Goal: Navigation & Orientation: Find specific page/section

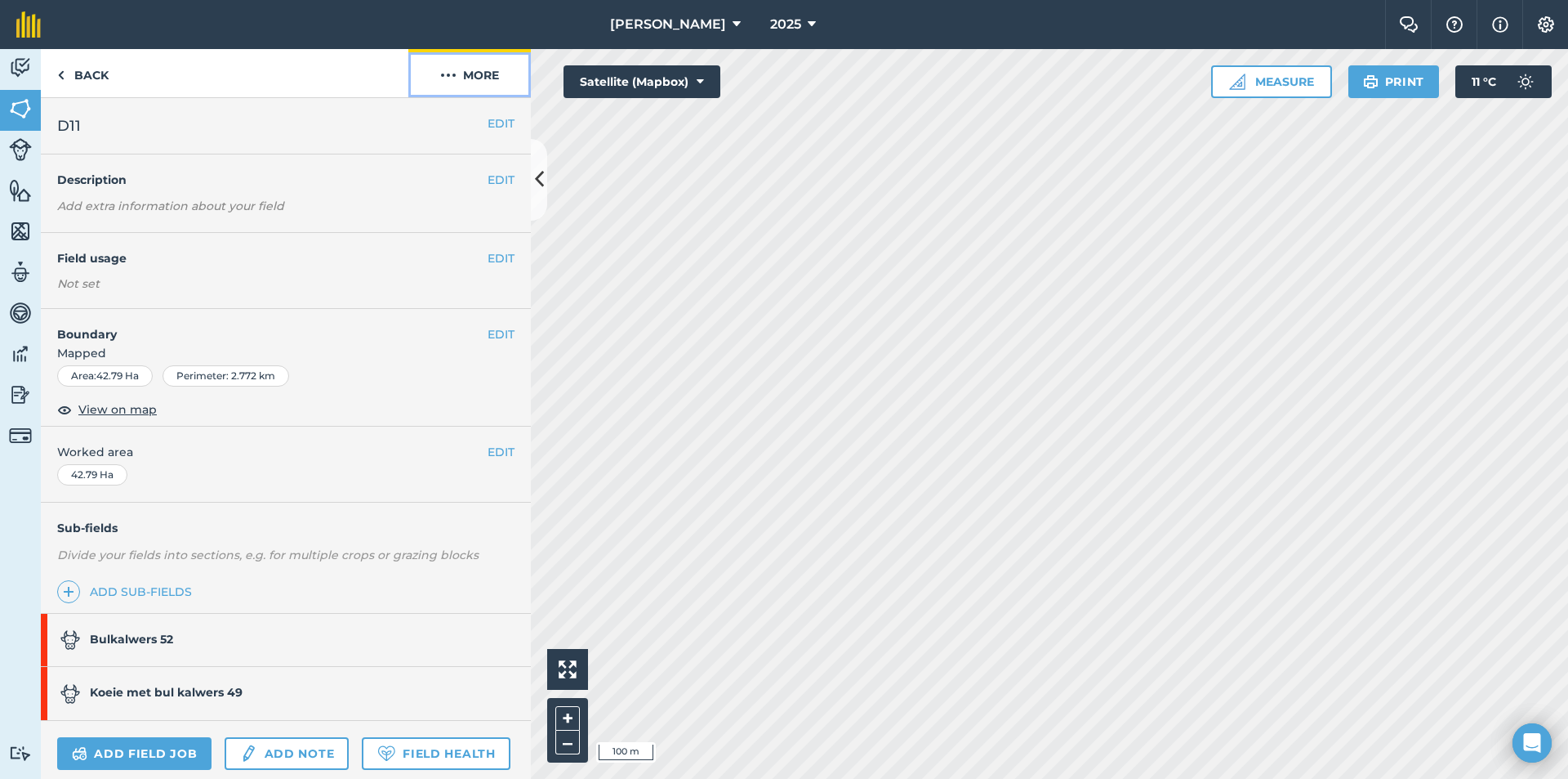
click at [497, 73] on button "More" at bounding box center [469, 73] width 123 height 49
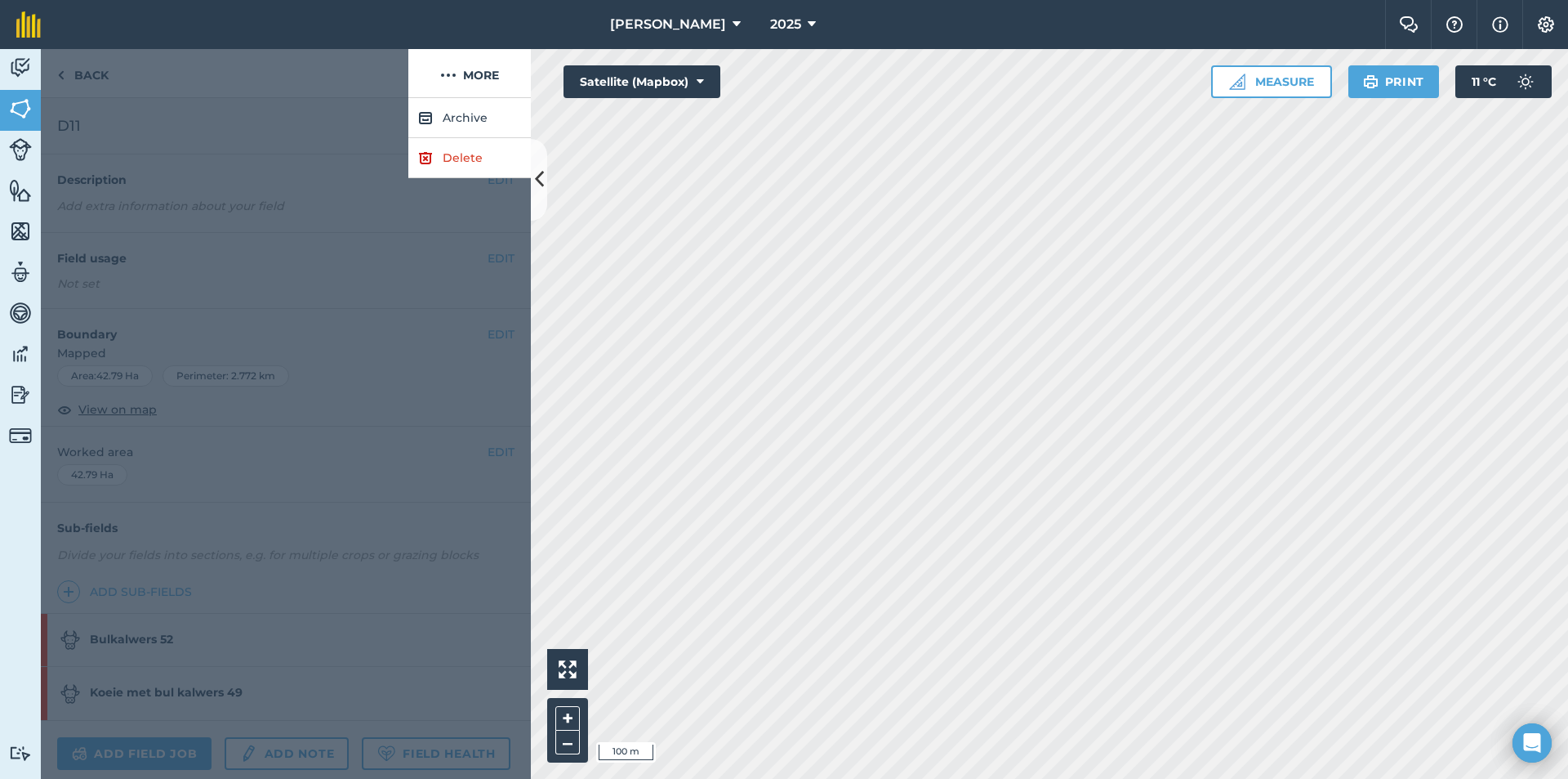
click at [105, 76] on div at bounding box center [224, 74] width 368 height 49
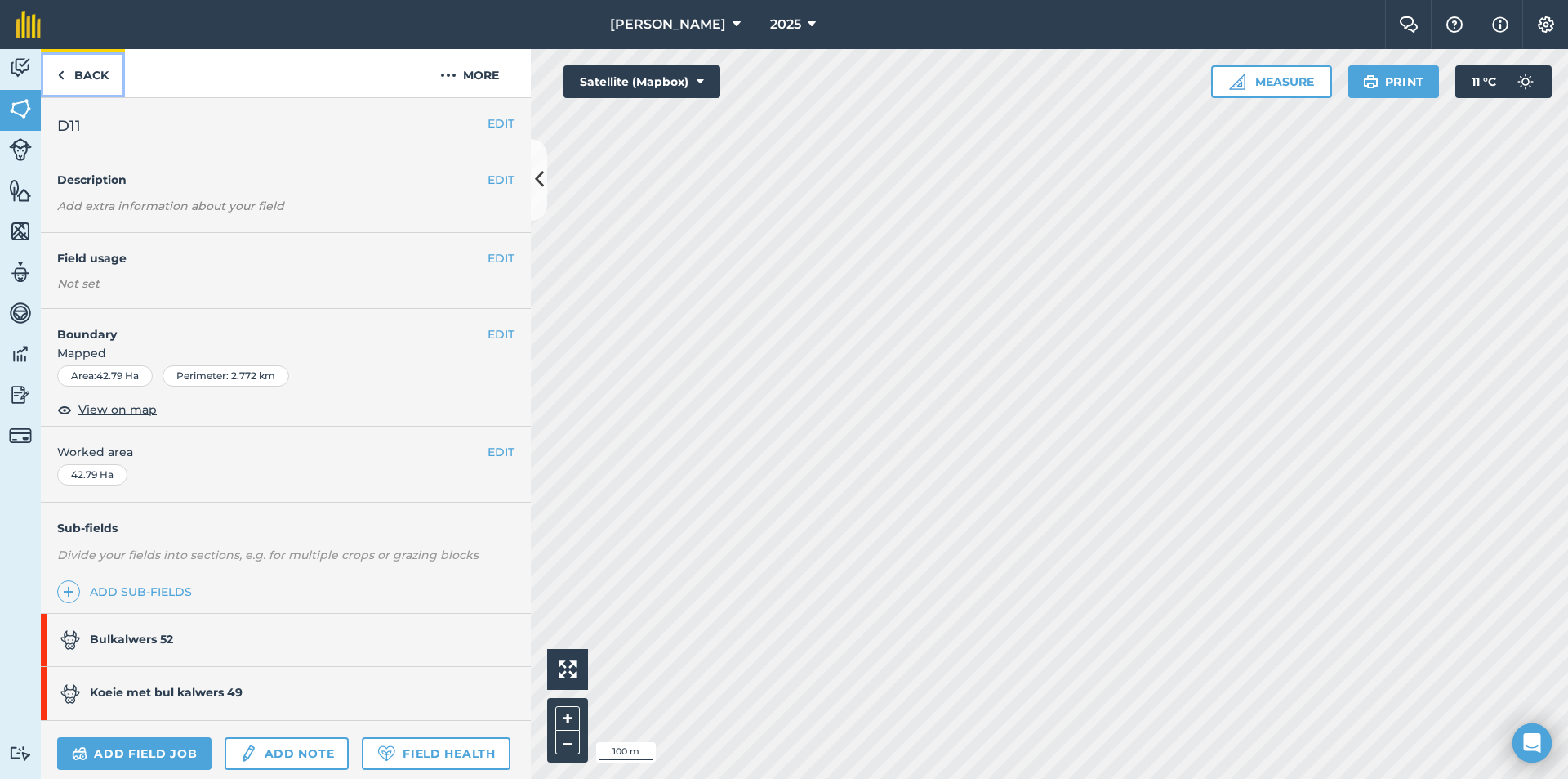
click at [72, 72] on link "Back" at bounding box center [82, 73] width 84 height 49
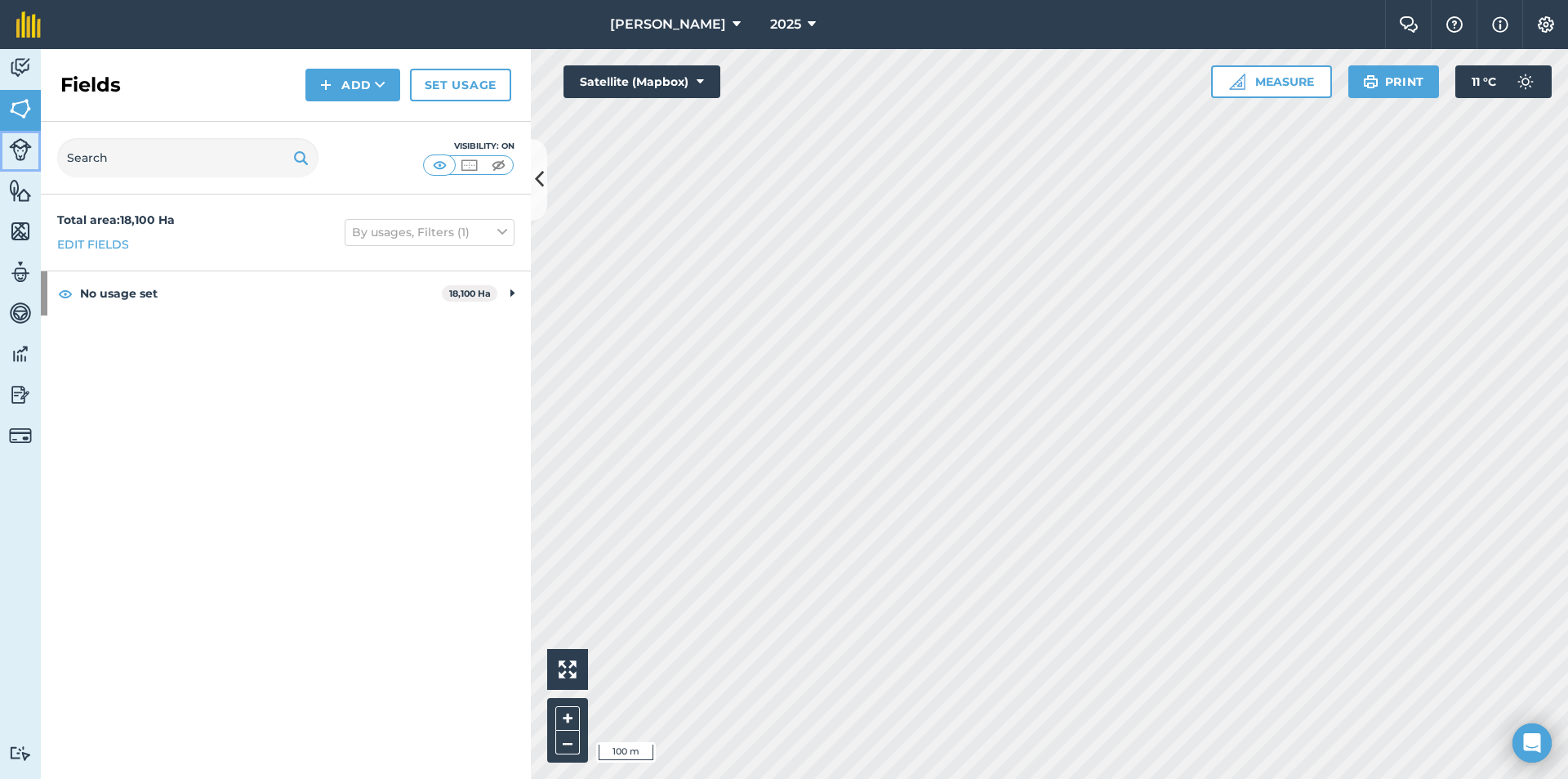
click at [19, 139] on img at bounding box center [20, 150] width 23 height 23
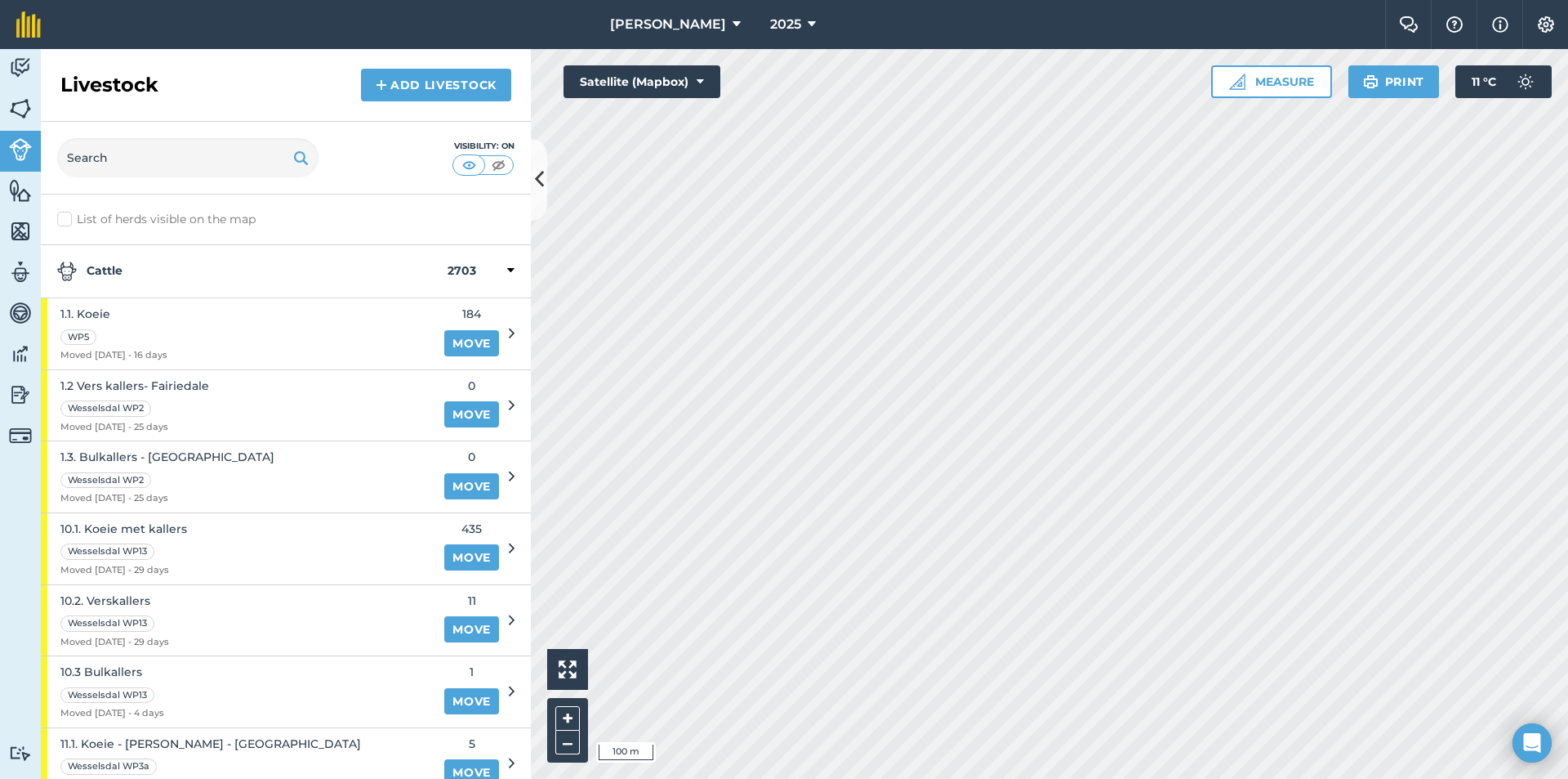
click at [135, 265] on strong "Cattle" at bounding box center [252, 271] width 391 height 19
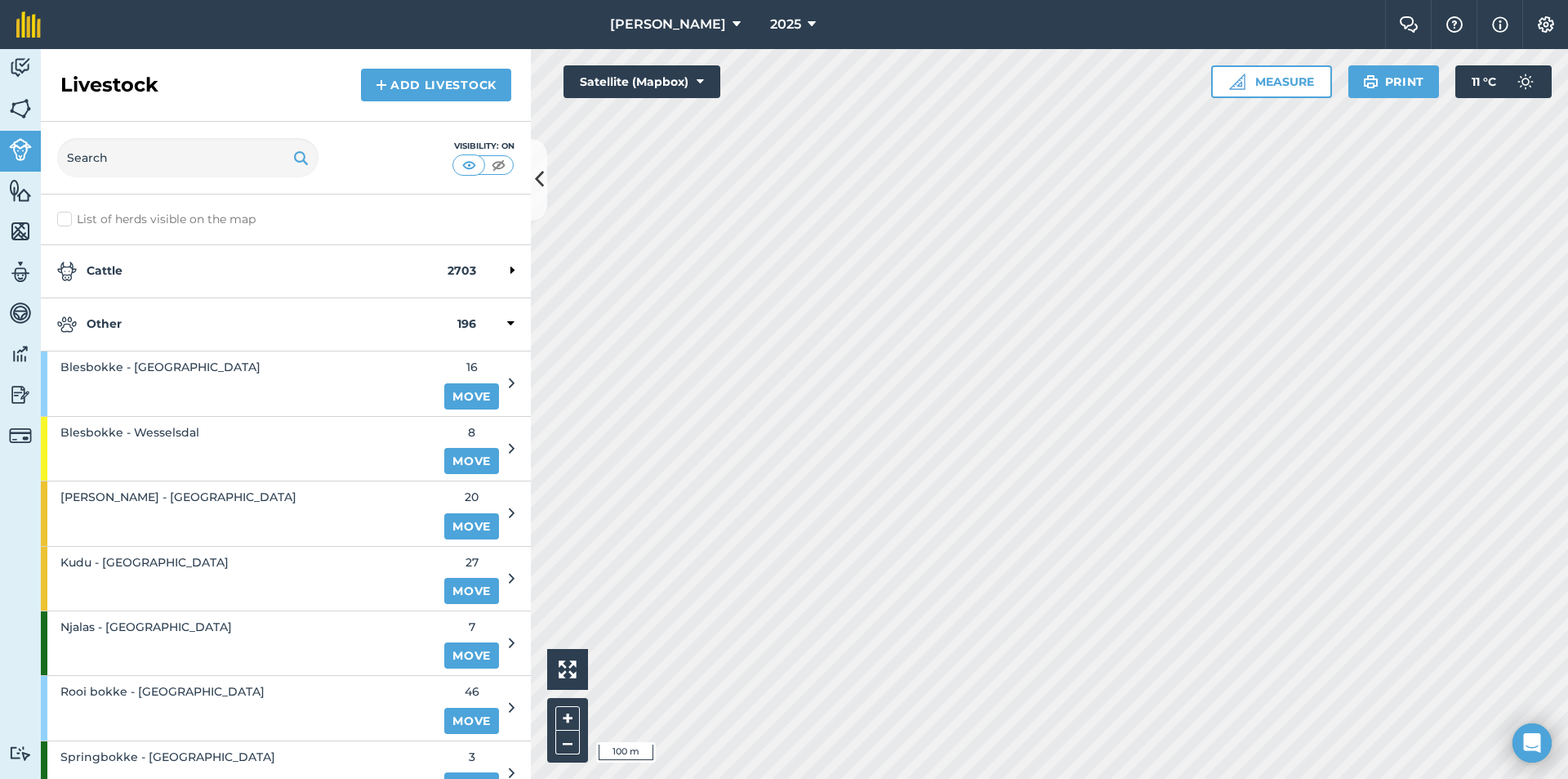
click at [135, 265] on strong "Cattle" at bounding box center [252, 271] width 391 height 19
